Goal: Navigation & Orientation: Find specific page/section

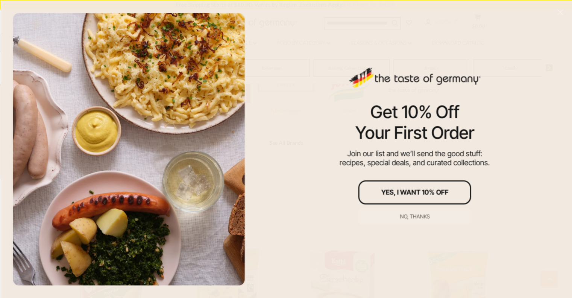
scroll to position [489, 0]
click at [401, 216] on div "No, thanks" at bounding box center [415, 215] width 30 height 5
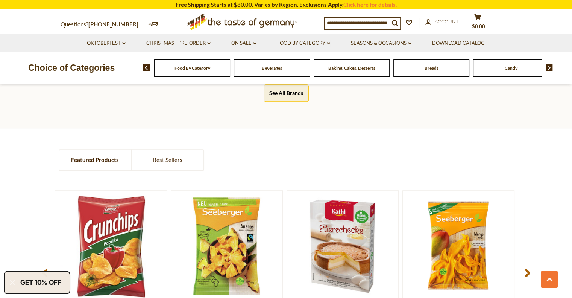
scroll to position [482, 0]
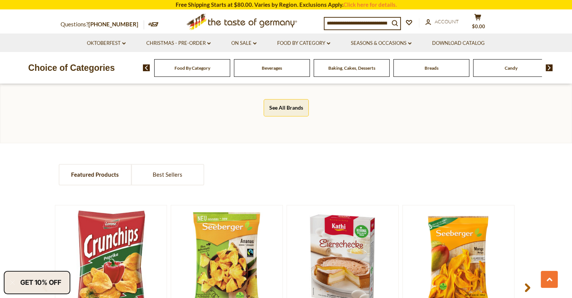
click at [208, 71] on div "Food By Category" at bounding box center [192, 68] width 76 height 18
click at [197, 72] on div "Food By Category" at bounding box center [192, 68] width 76 height 18
click at [283, 104] on button "See All Brands" at bounding box center [286, 107] width 45 height 17
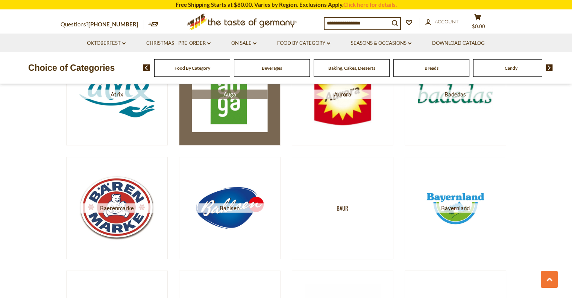
scroll to position [489, 0]
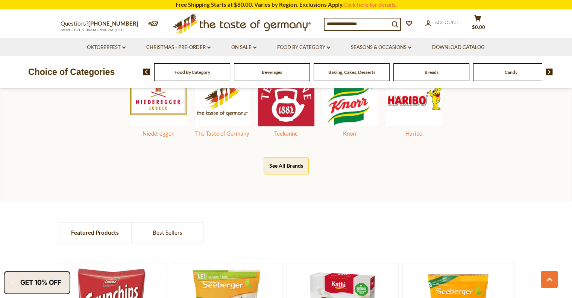
scroll to position [482, 0]
